Goal: Task Accomplishment & Management: Use online tool/utility

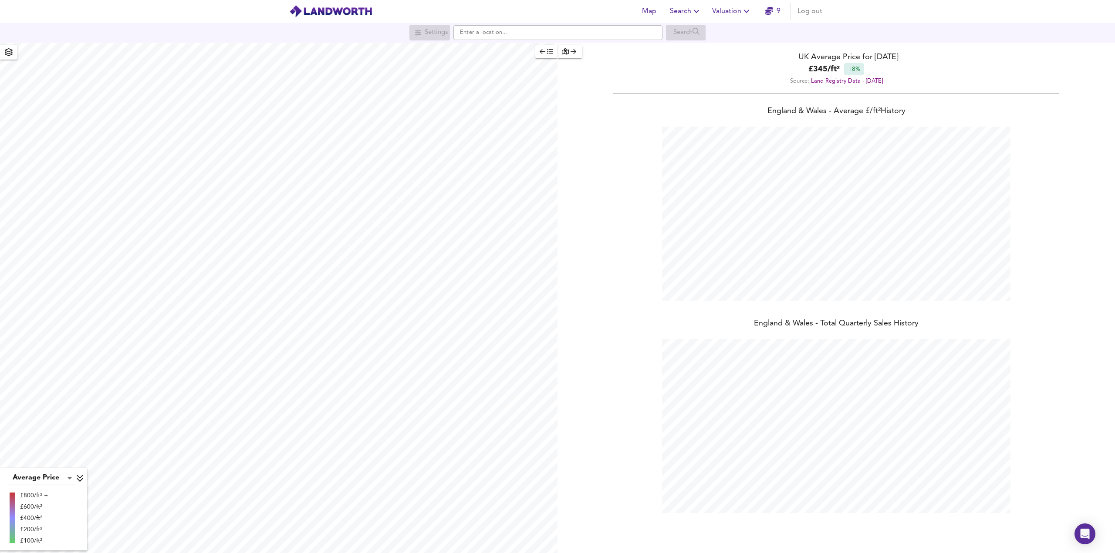
scroll to position [553, 1115]
drag, startPoint x: 478, startPoint y: 36, endPoint x: 482, endPoint y: 34, distance: 4.5
click at [478, 36] on input "text" at bounding box center [557, 32] width 209 height 15
click at [489, 50] on small "Wetherby" at bounding box center [497, 49] width 21 height 5
type input "Wetherby LS22"
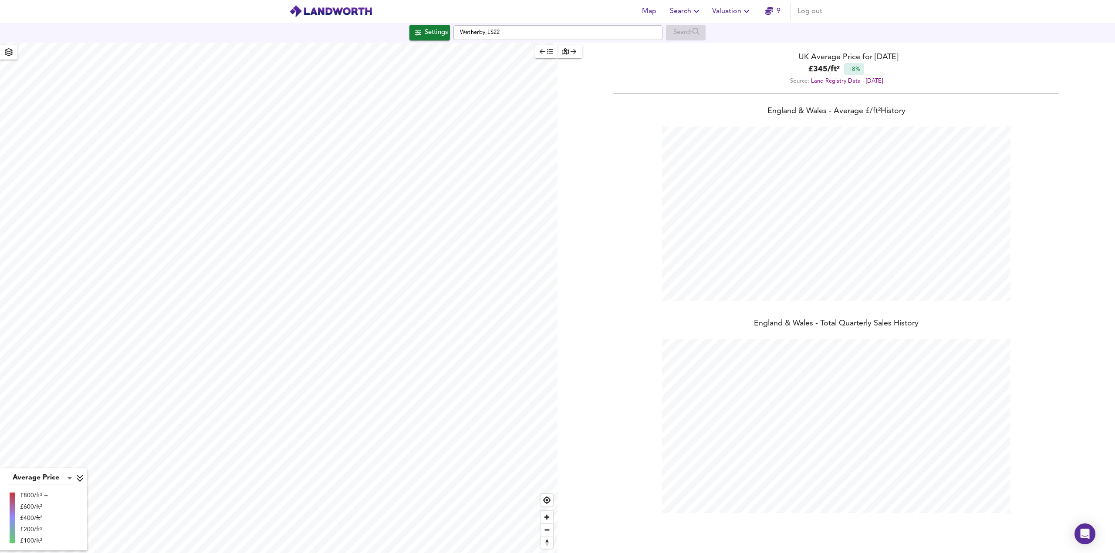
checkbox input "false"
checkbox input "true"
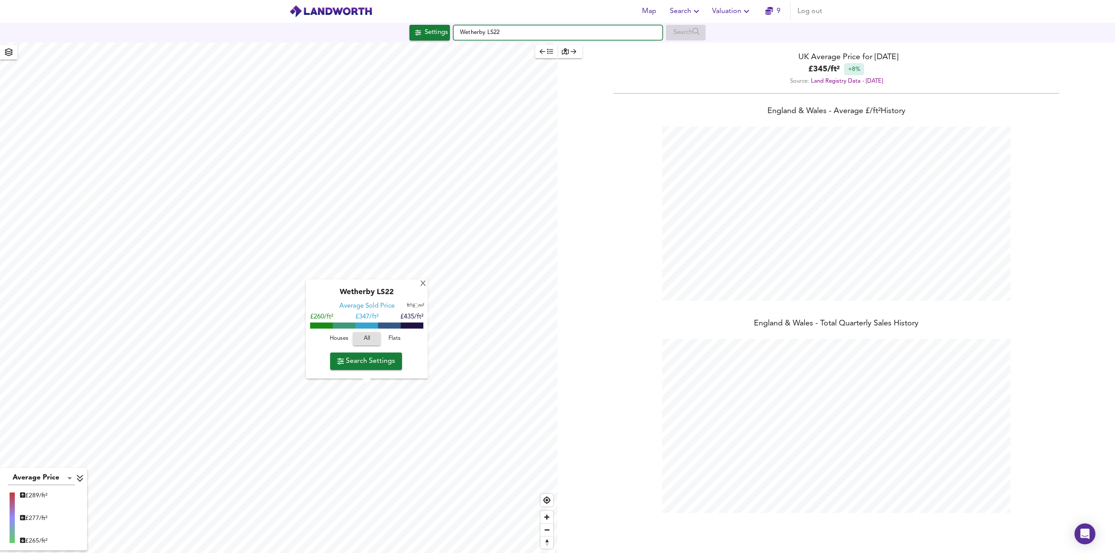
click at [530, 36] on input "Wetherby LS22" at bounding box center [557, 32] width 209 height 15
drag, startPoint x: 527, startPoint y: 36, endPoint x: 444, endPoint y: 33, distance: 83.2
click at [444, 33] on div "Settings Wetherby LS22 Search" at bounding box center [557, 33] width 1115 height 16
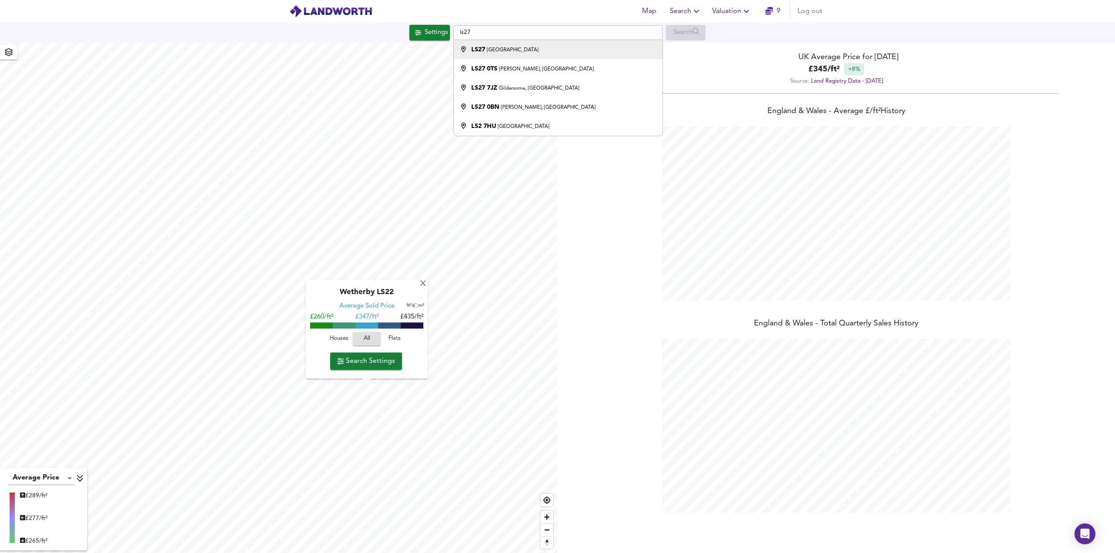
click at [501, 49] on div "LS27 [GEOGRAPHIC_DATA]" at bounding box center [556, 49] width 200 height 9
type input "Leeds LS27"
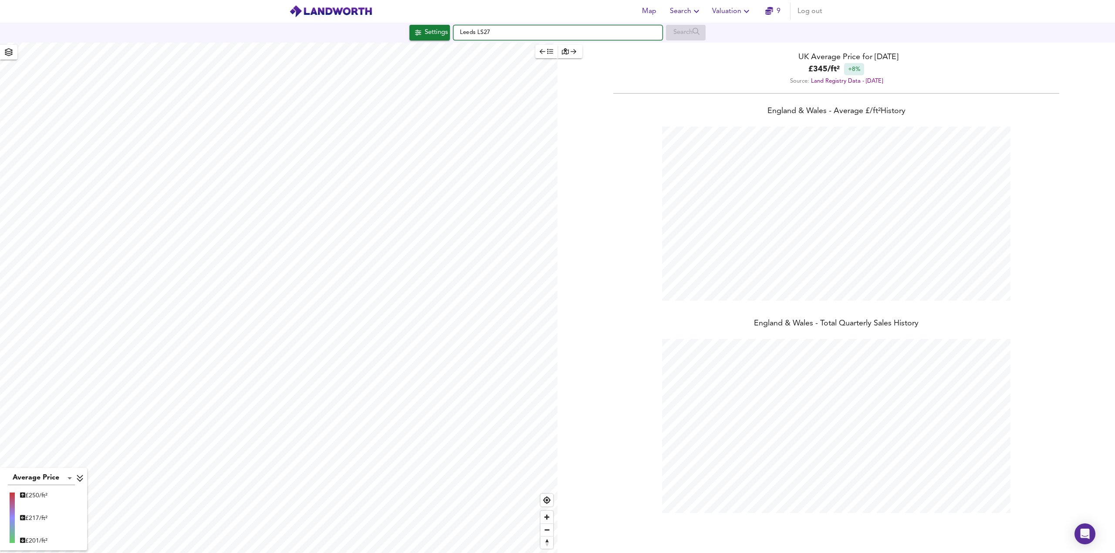
click at [500, 37] on input "Leeds LS27" at bounding box center [557, 32] width 209 height 15
drag, startPoint x: 500, startPoint y: 36, endPoint x: 455, endPoint y: 34, distance: 45.3
click at [455, 34] on input "Leeds LS27" at bounding box center [557, 32] width 209 height 15
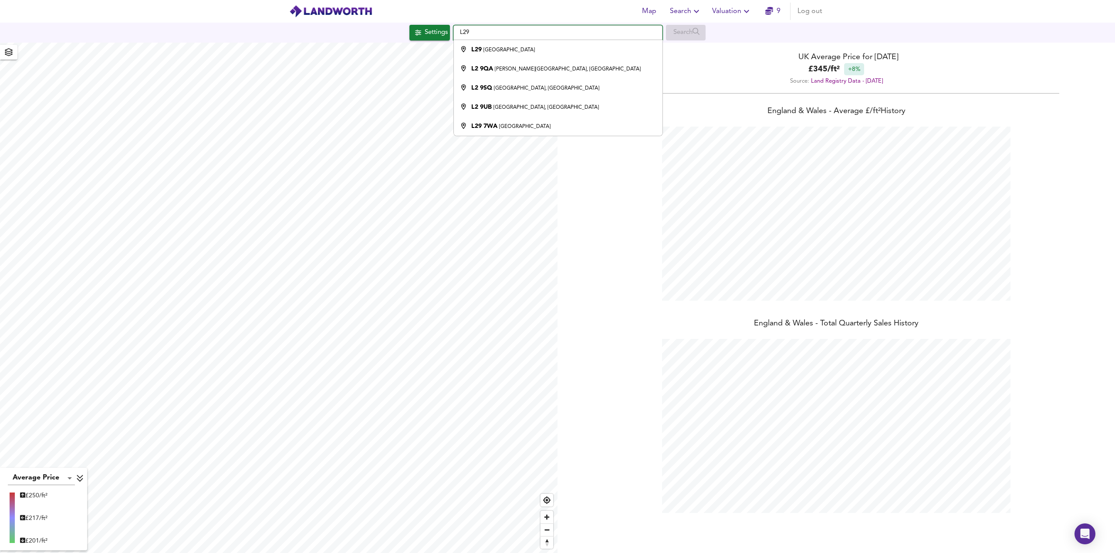
click at [461, 30] on input "L29" at bounding box center [557, 32] width 209 height 15
click at [496, 51] on small "Ilkley" at bounding box center [493, 49] width 12 height 5
type input "Ilkley LS29"
